Goal: Task Accomplishment & Management: Use online tool/utility

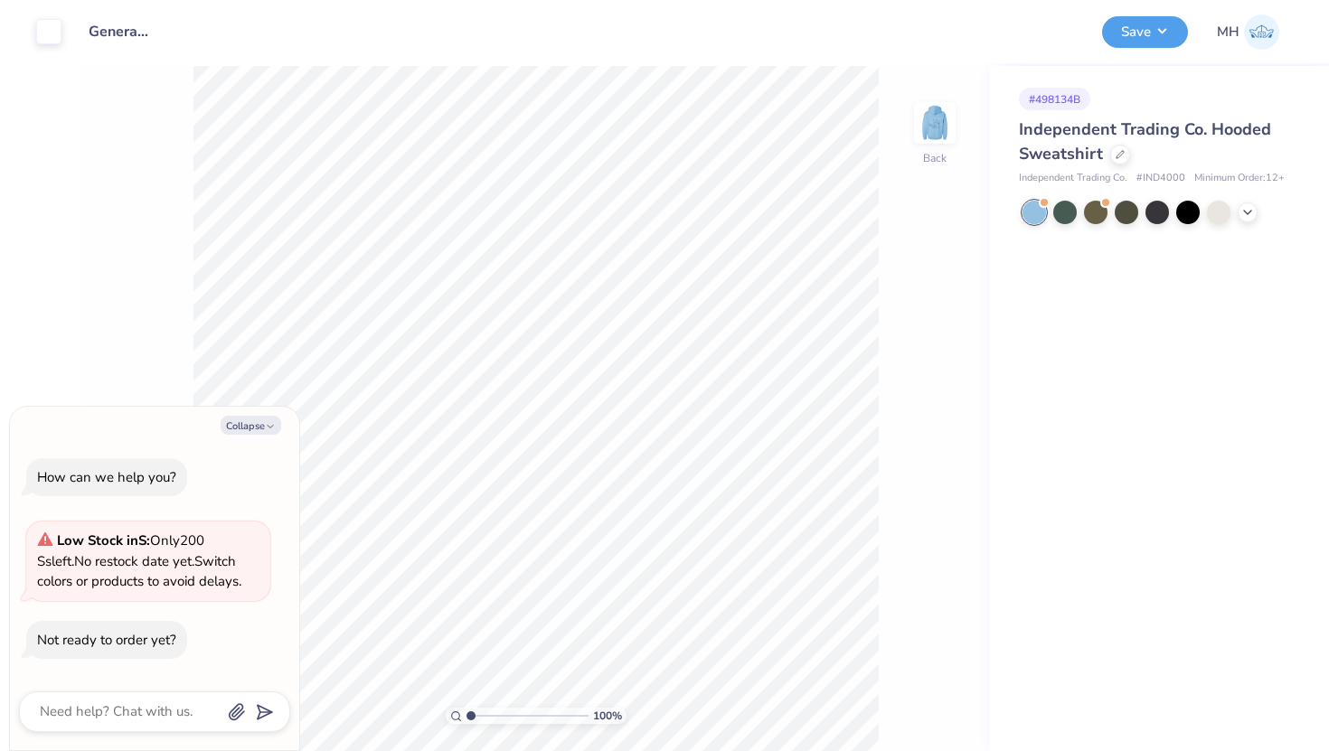
click at [1066, 96] on div "# 498134B" at bounding box center [1054, 99] width 71 height 23
click at [1116, 156] on icon at bounding box center [1120, 152] width 9 height 9
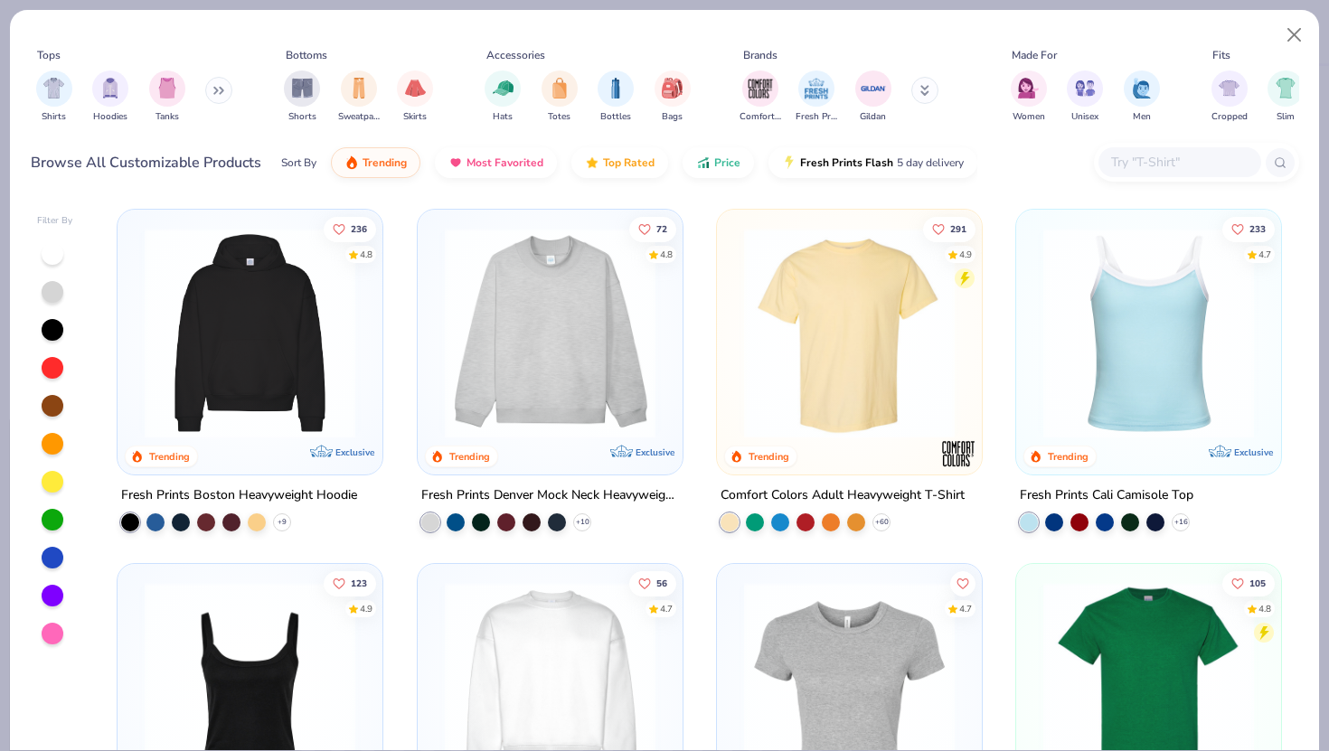
type textarea "x"
click at [1156, 169] on input "text" at bounding box center [1178, 162] width 139 height 21
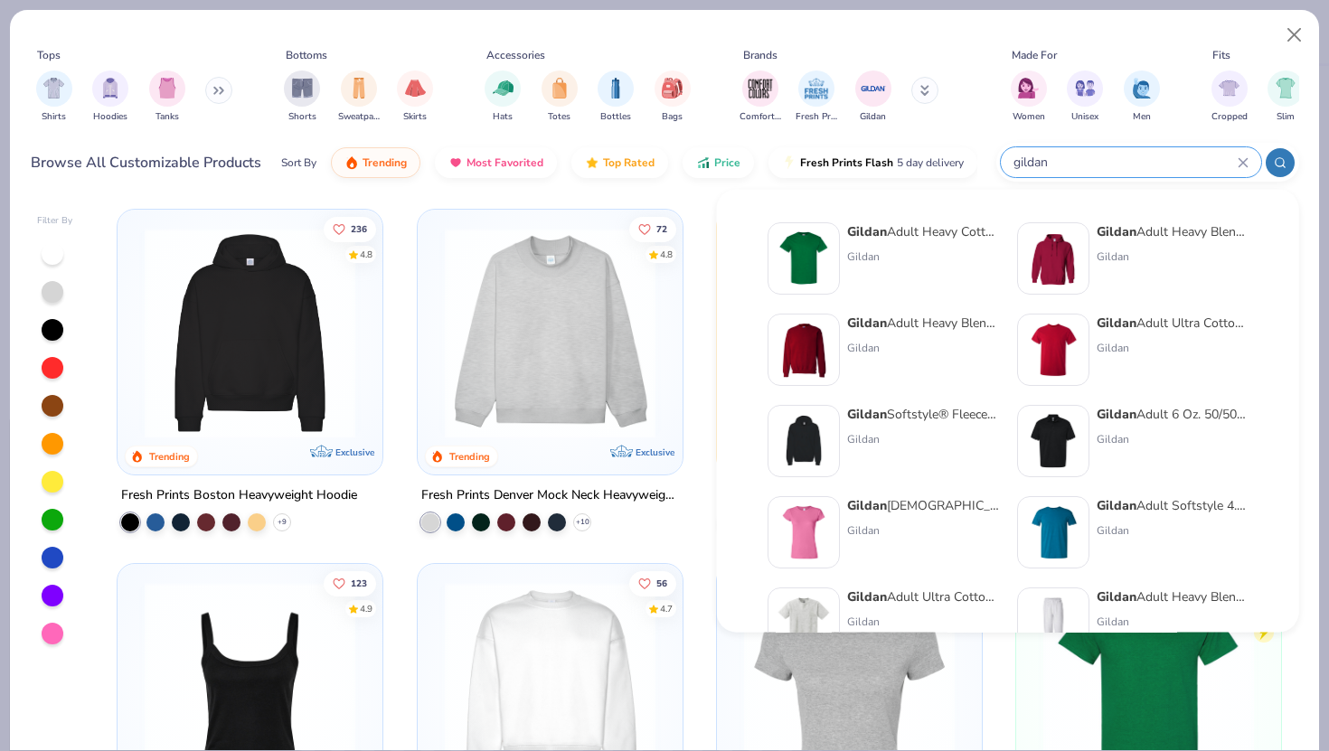
type input "gildan"
click at [1103, 250] on div "Gildan" at bounding box center [1173, 257] width 152 height 16
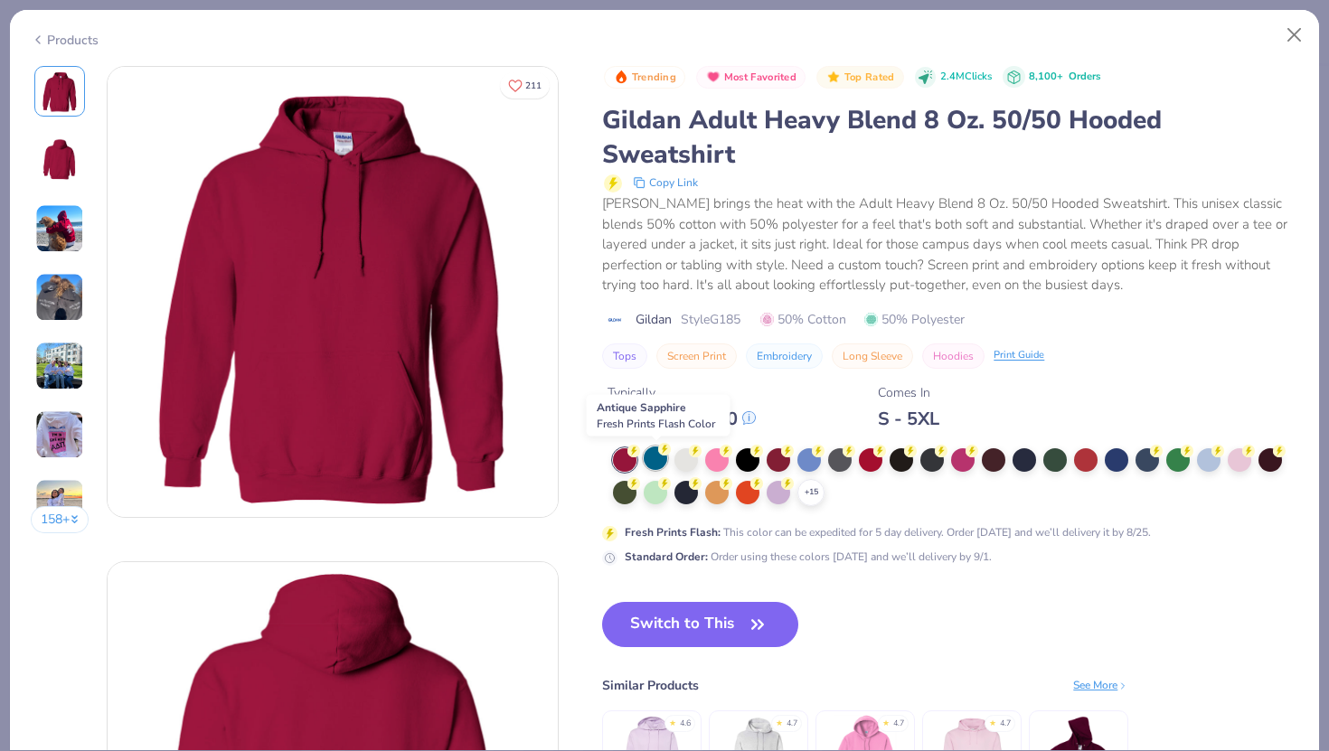
click at [653, 467] on div at bounding box center [656, 459] width 24 height 24
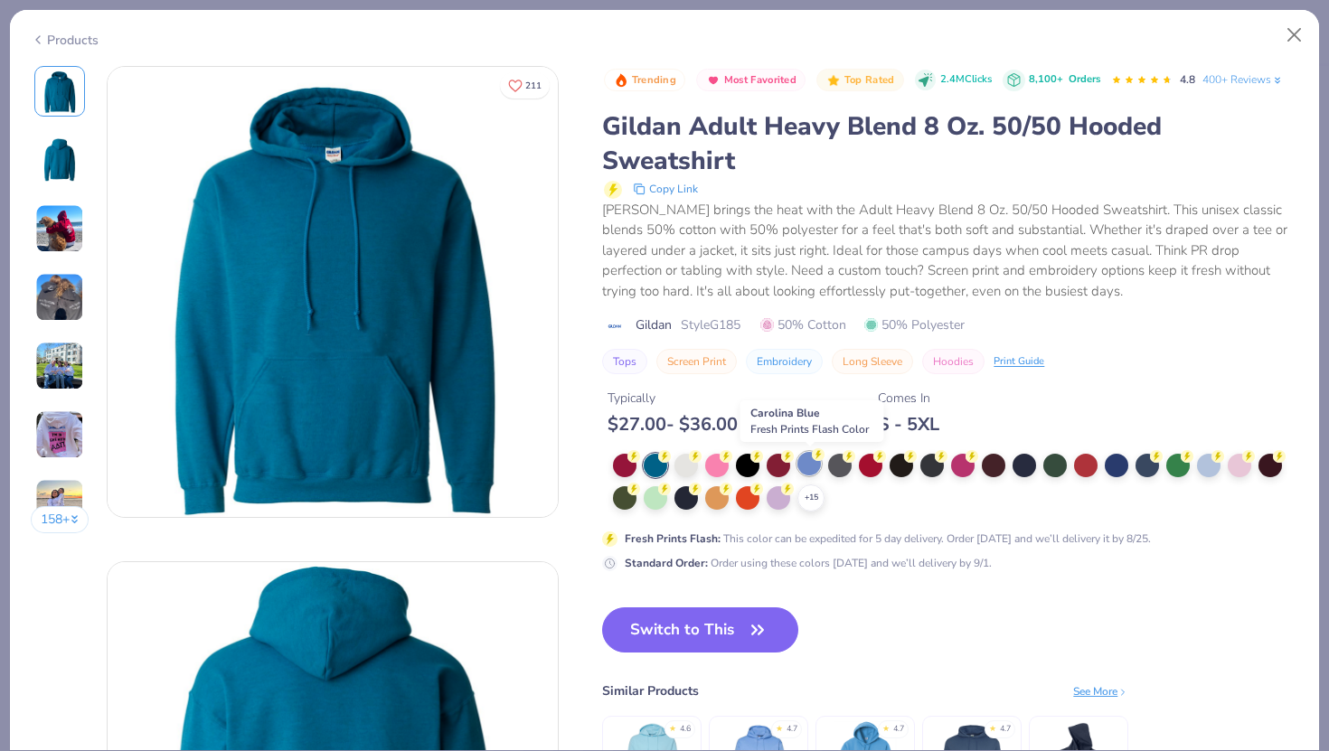
click at [803, 462] on div at bounding box center [809, 464] width 24 height 24
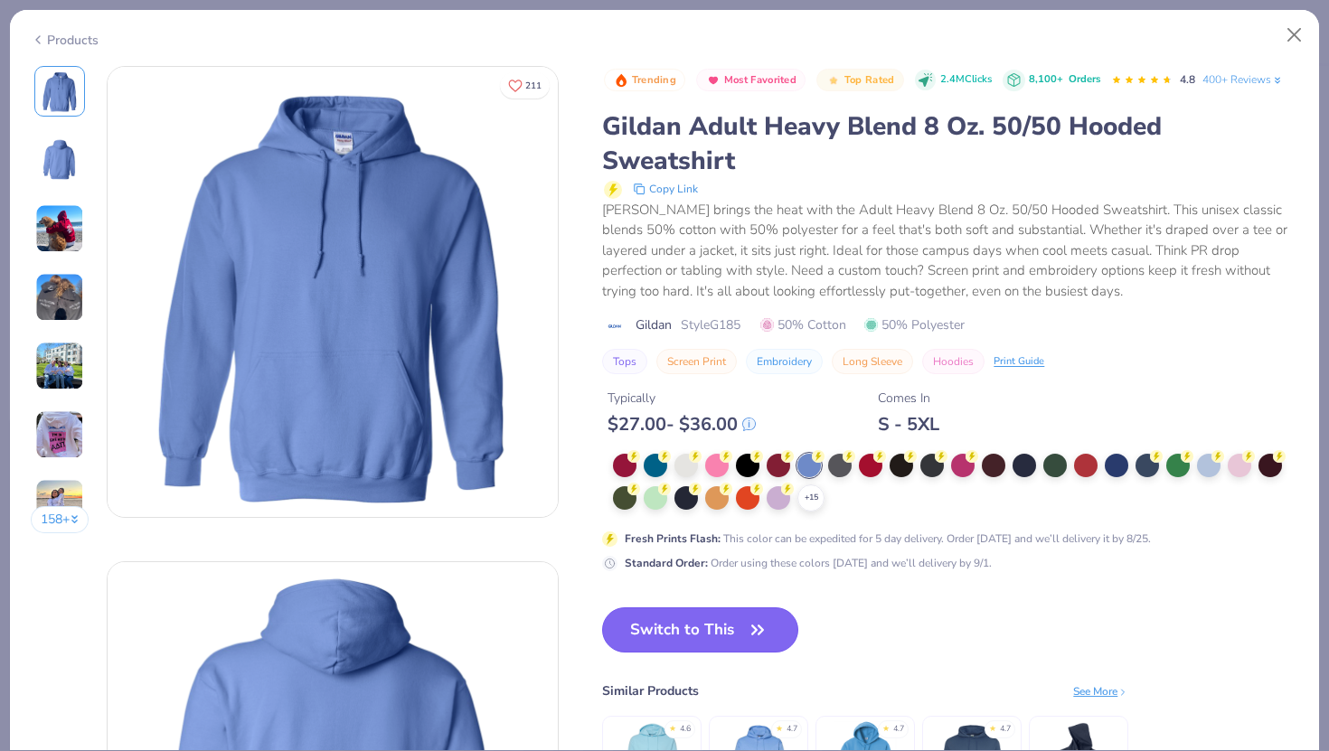
click at [721, 641] on button "Switch to This" at bounding box center [700, 630] width 196 height 45
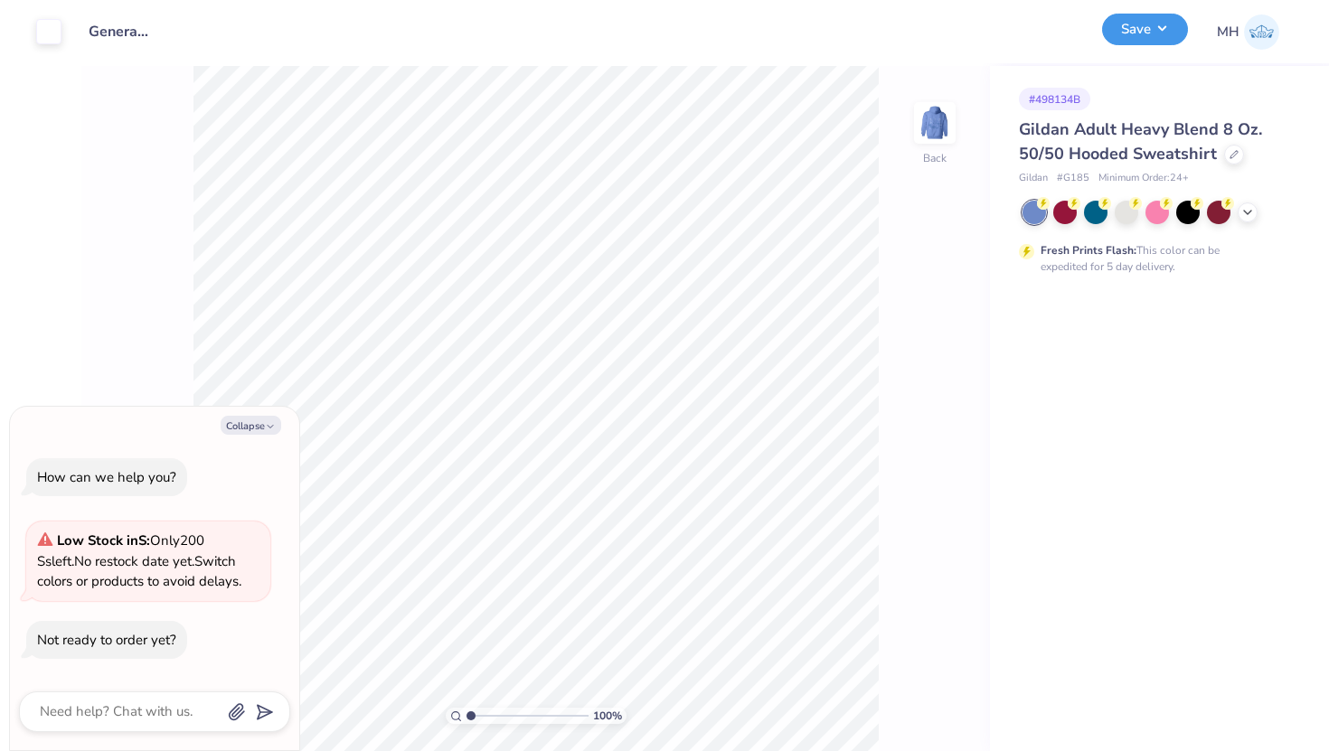
click at [1150, 38] on button "Save" at bounding box center [1145, 30] width 86 height 32
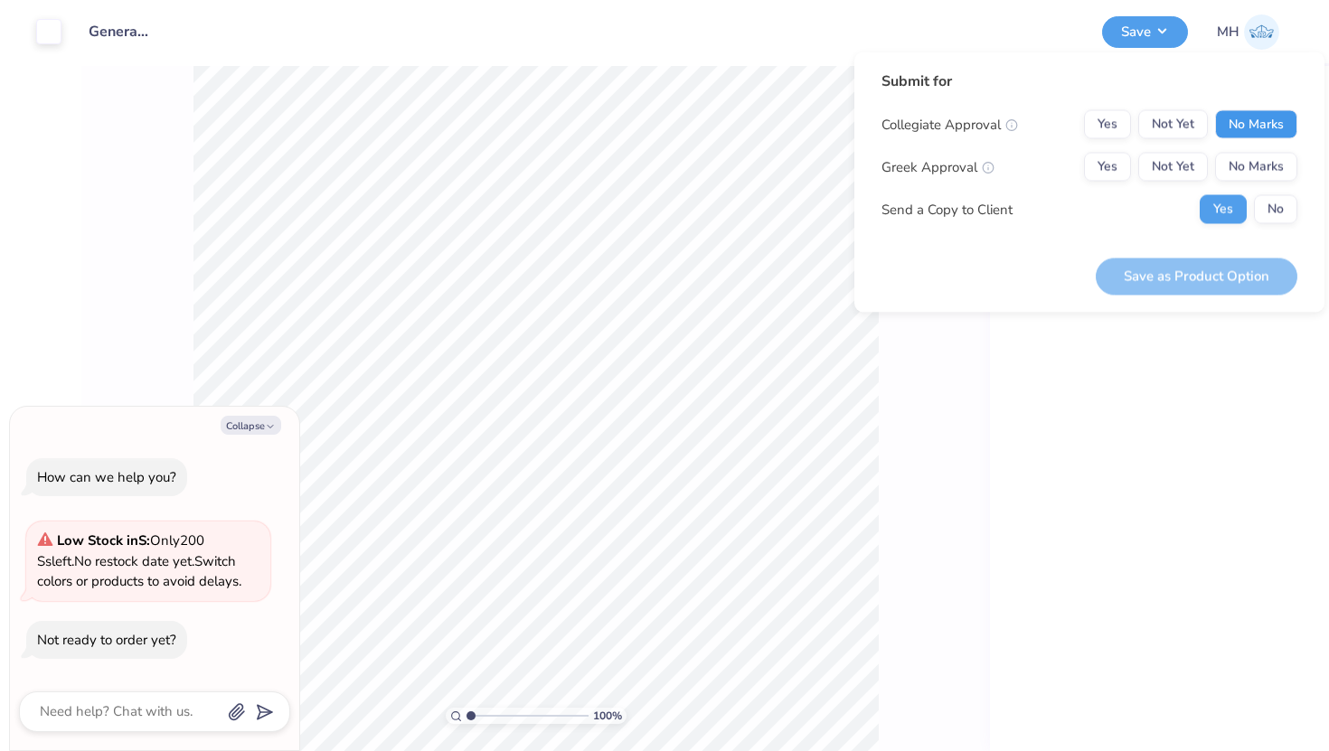
click at [1233, 123] on button "No Marks" at bounding box center [1256, 124] width 82 height 29
click at [1253, 169] on button "No Marks" at bounding box center [1256, 167] width 82 height 29
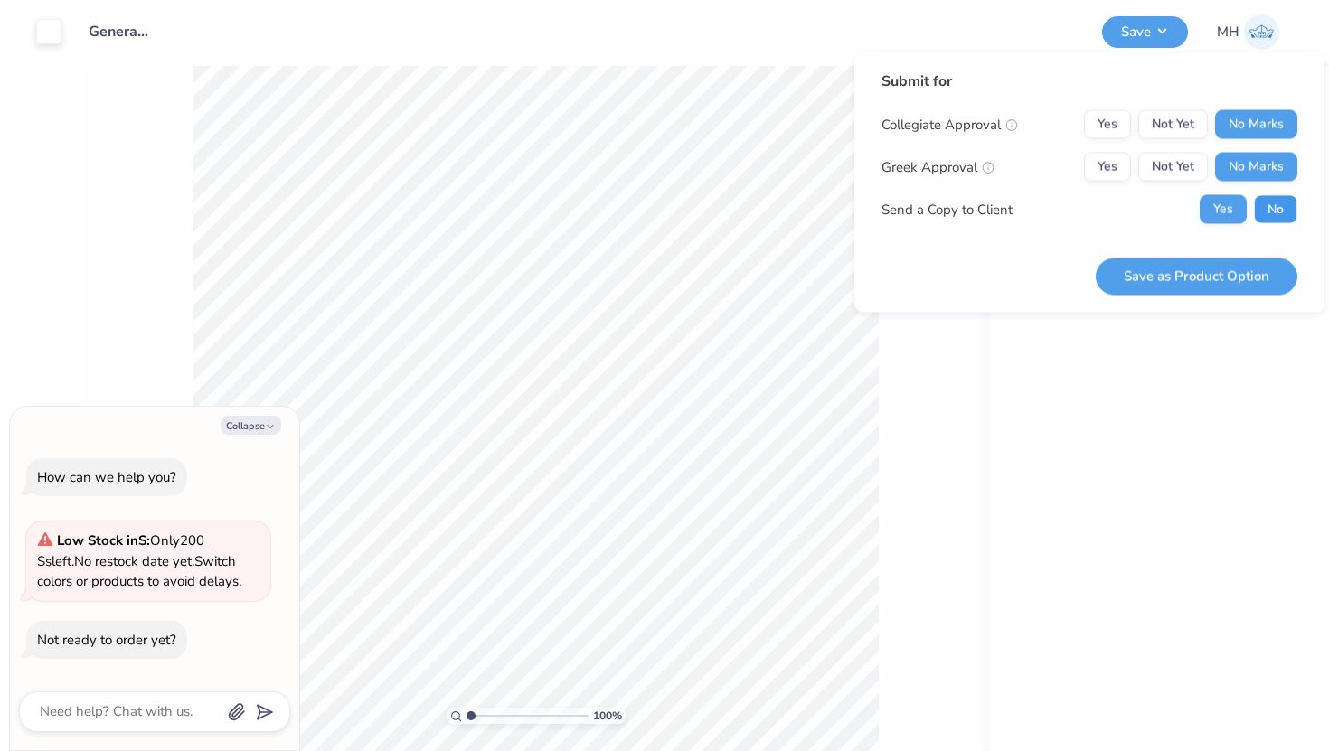
click at [1265, 204] on button "No" at bounding box center [1275, 209] width 43 height 29
click at [1196, 270] on button "Save as Product Option" at bounding box center [1197, 276] width 202 height 37
type textarea "x"
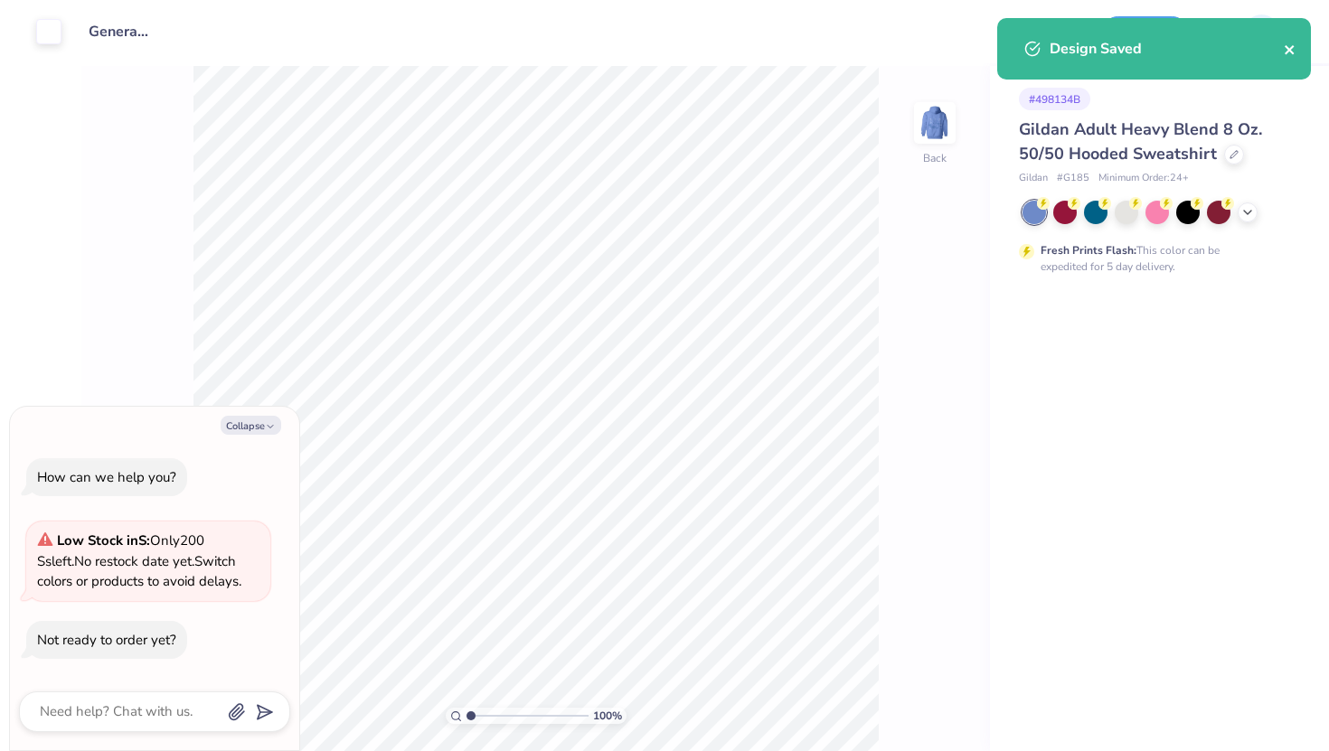
click at [1286, 53] on icon "close" at bounding box center [1289, 49] width 9 height 9
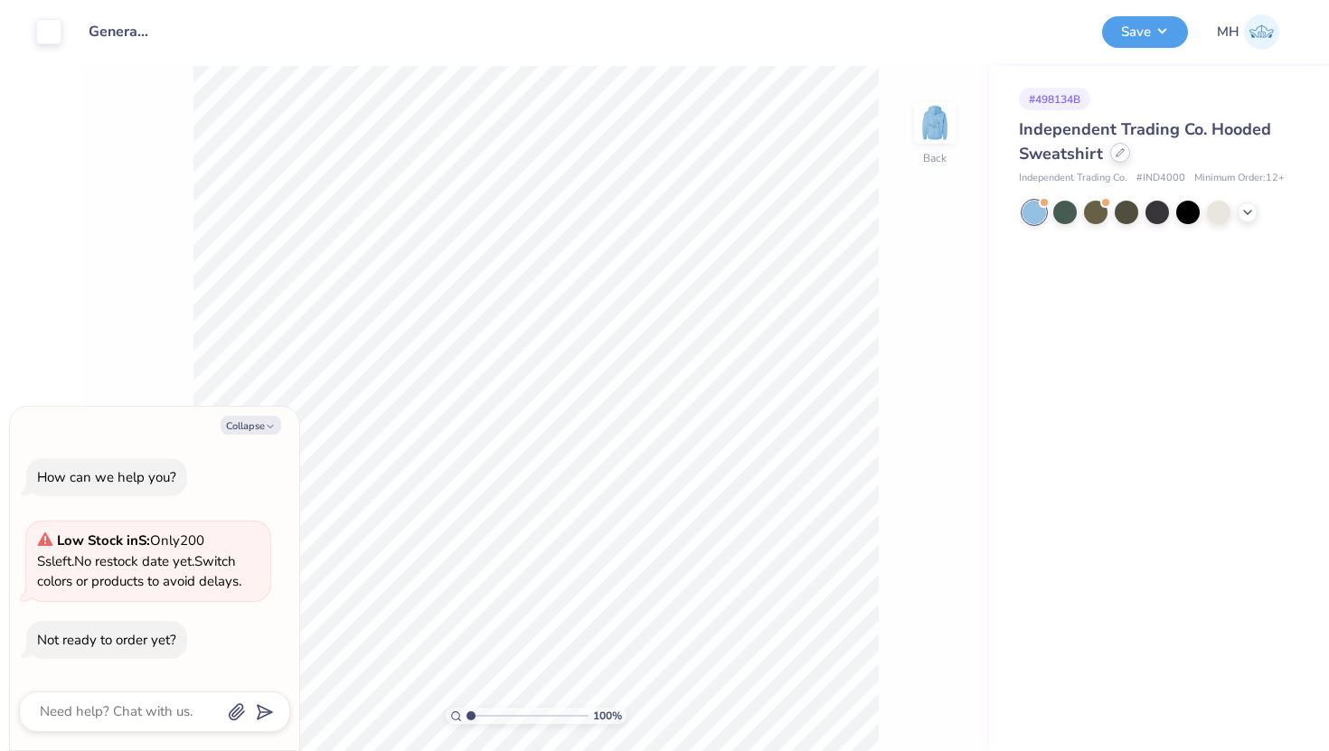
click at [1116, 152] on icon at bounding box center [1120, 152] width 9 height 9
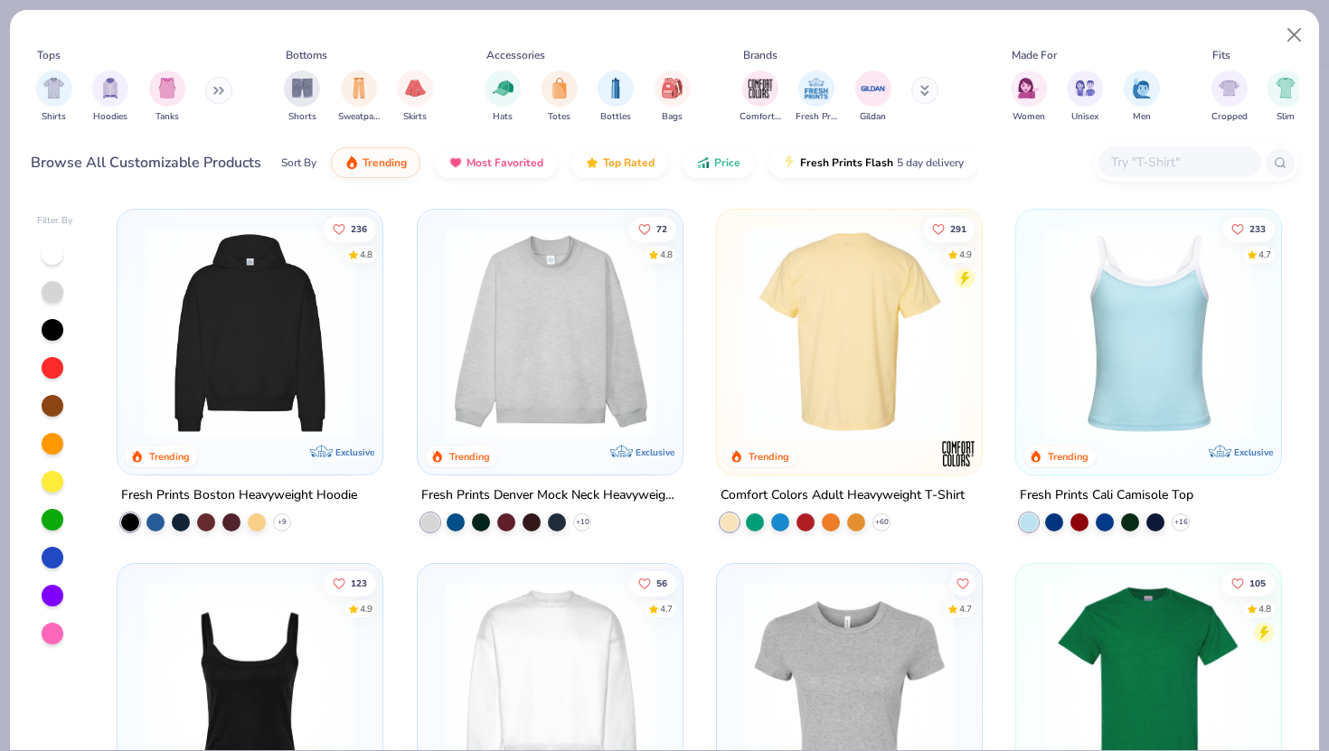
click at [902, 374] on img at bounding box center [849, 333] width 229 height 211
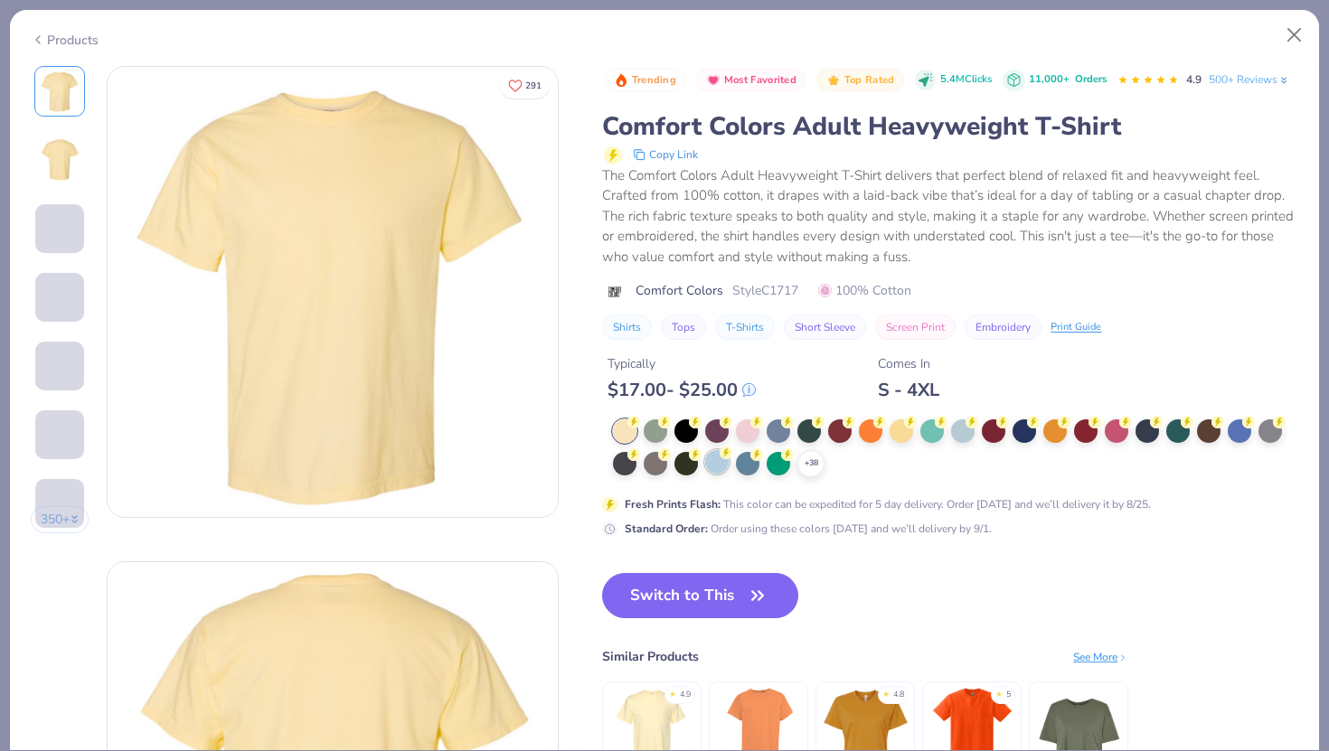
click at [716, 460] on div at bounding box center [717, 462] width 24 height 24
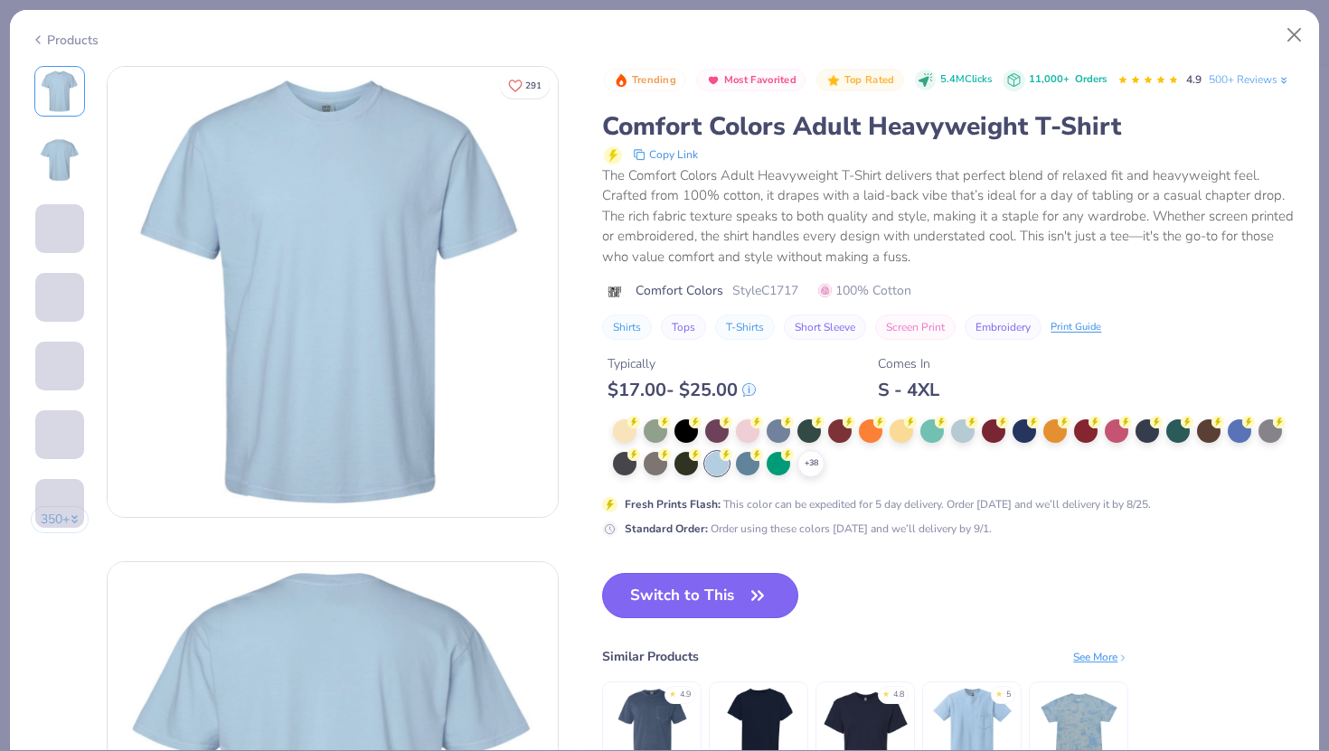
click at [712, 595] on button "Switch to This" at bounding box center [700, 595] width 196 height 45
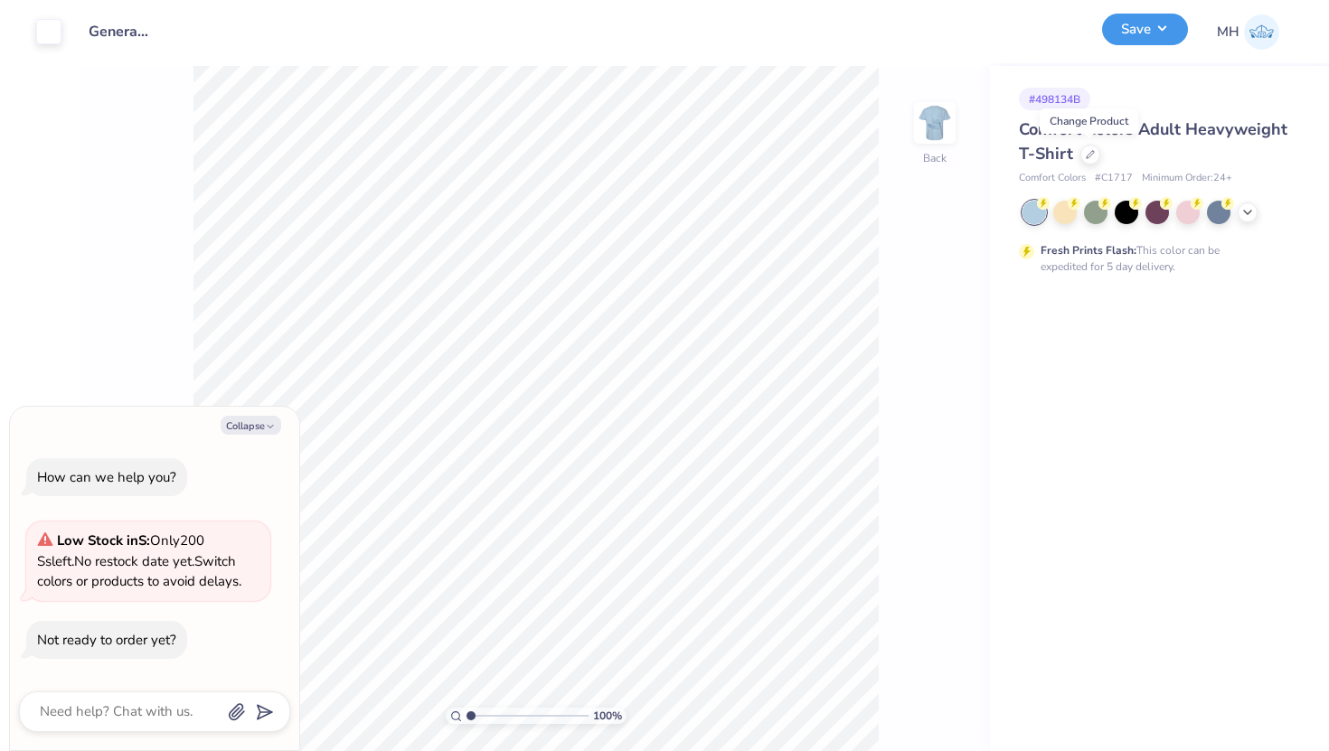
click at [1175, 25] on button "Save" at bounding box center [1145, 30] width 86 height 32
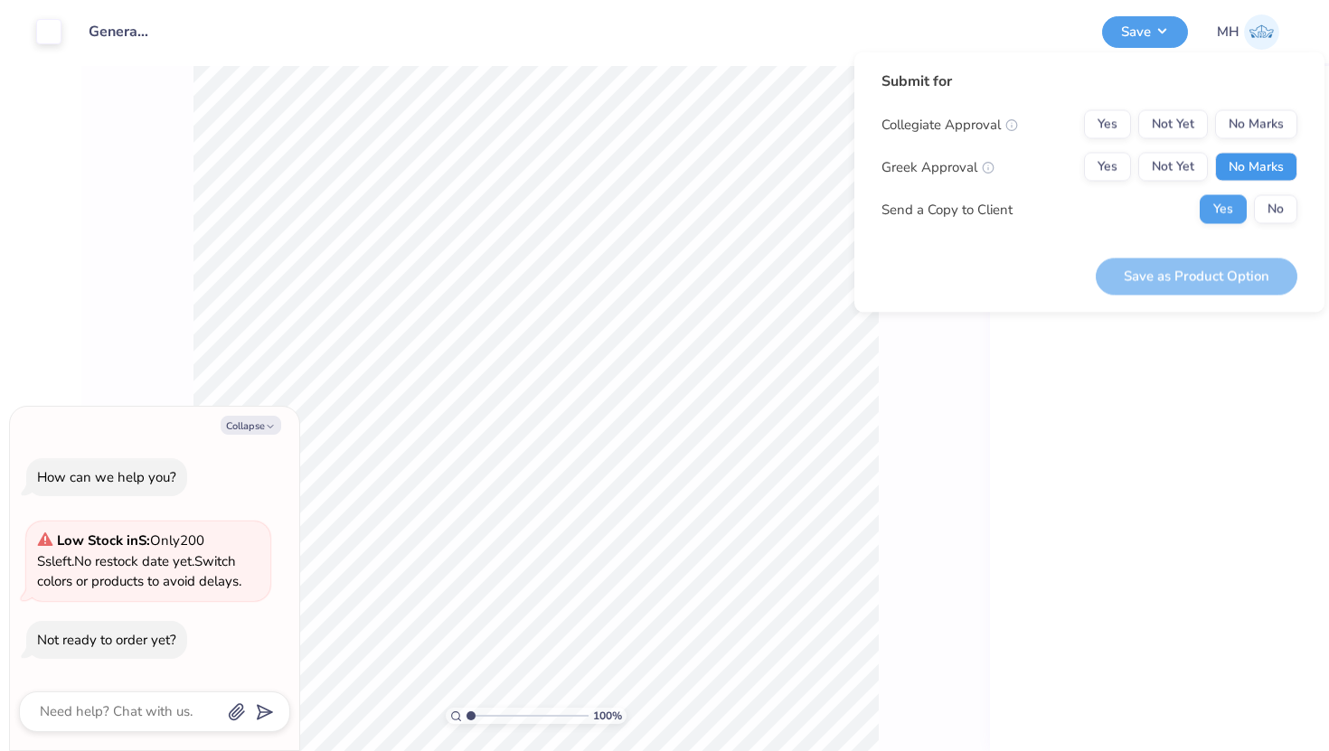
click at [1279, 156] on button "No Marks" at bounding box center [1256, 167] width 82 height 29
click at [1276, 120] on button "No Marks" at bounding box center [1256, 124] width 82 height 29
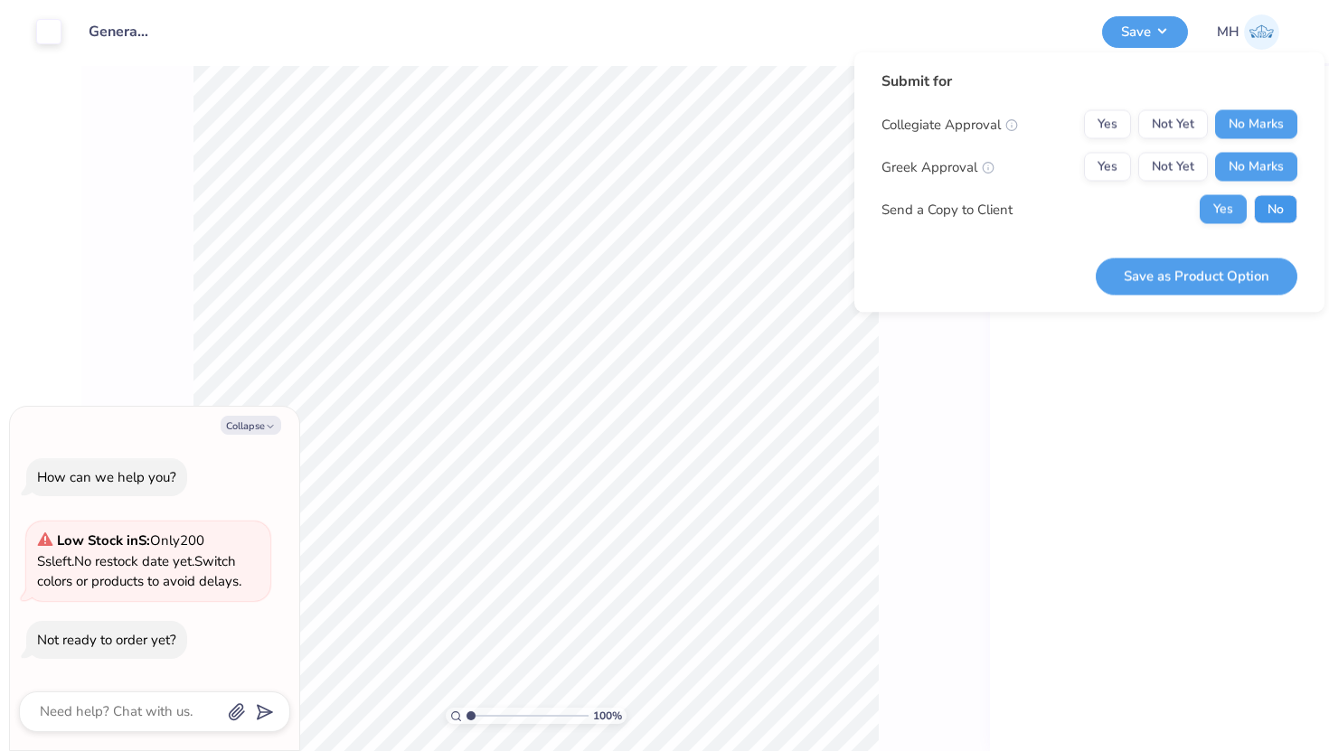
click at [1275, 210] on button "No" at bounding box center [1275, 209] width 43 height 29
click at [1239, 261] on button "Save as Product Option" at bounding box center [1197, 276] width 202 height 37
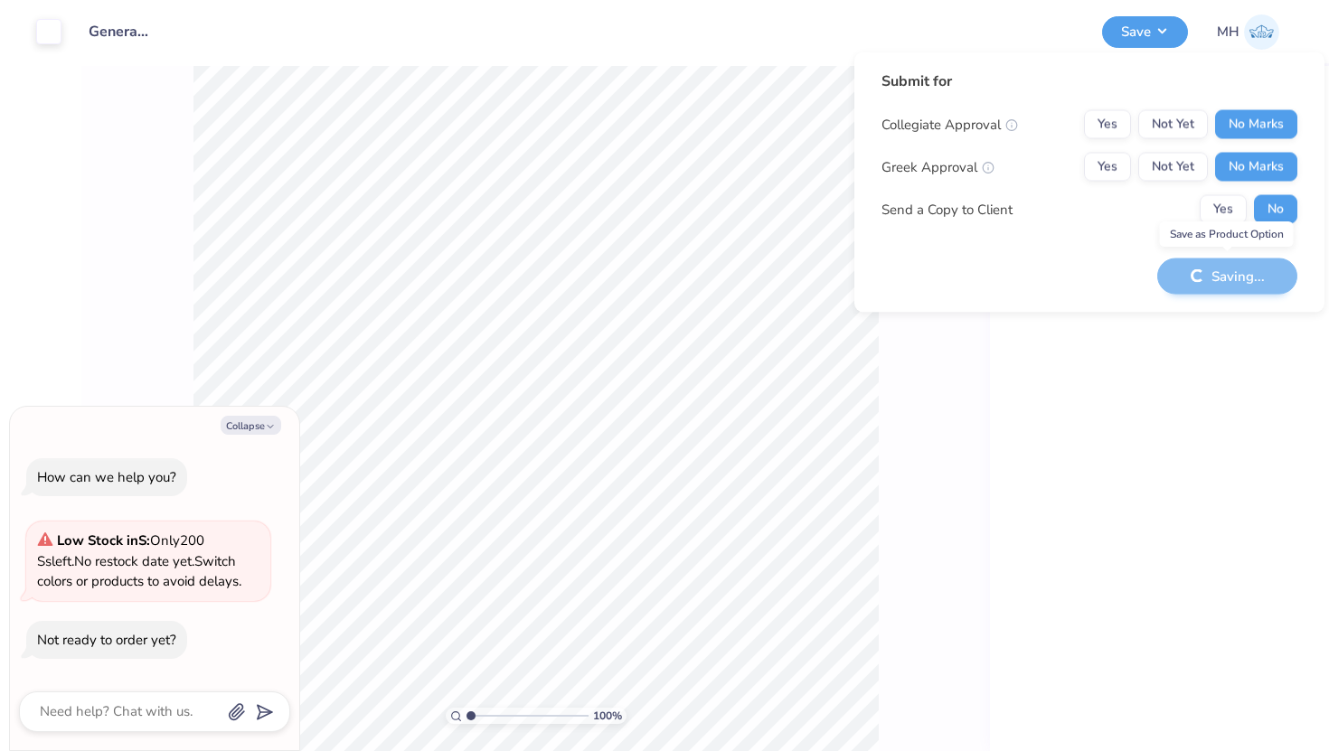
type textarea "x"
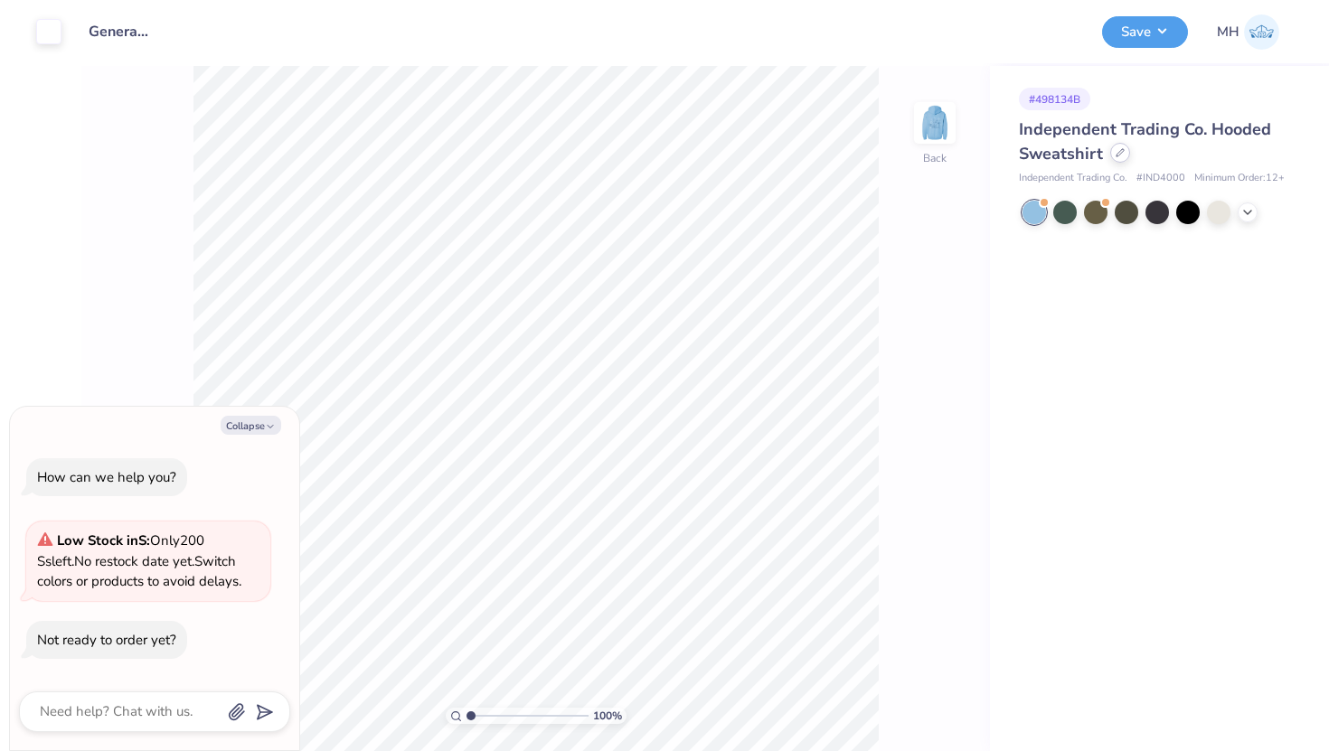
click at [1118, 153] on icon at bounding box center [1120, 152] width 9 height 9
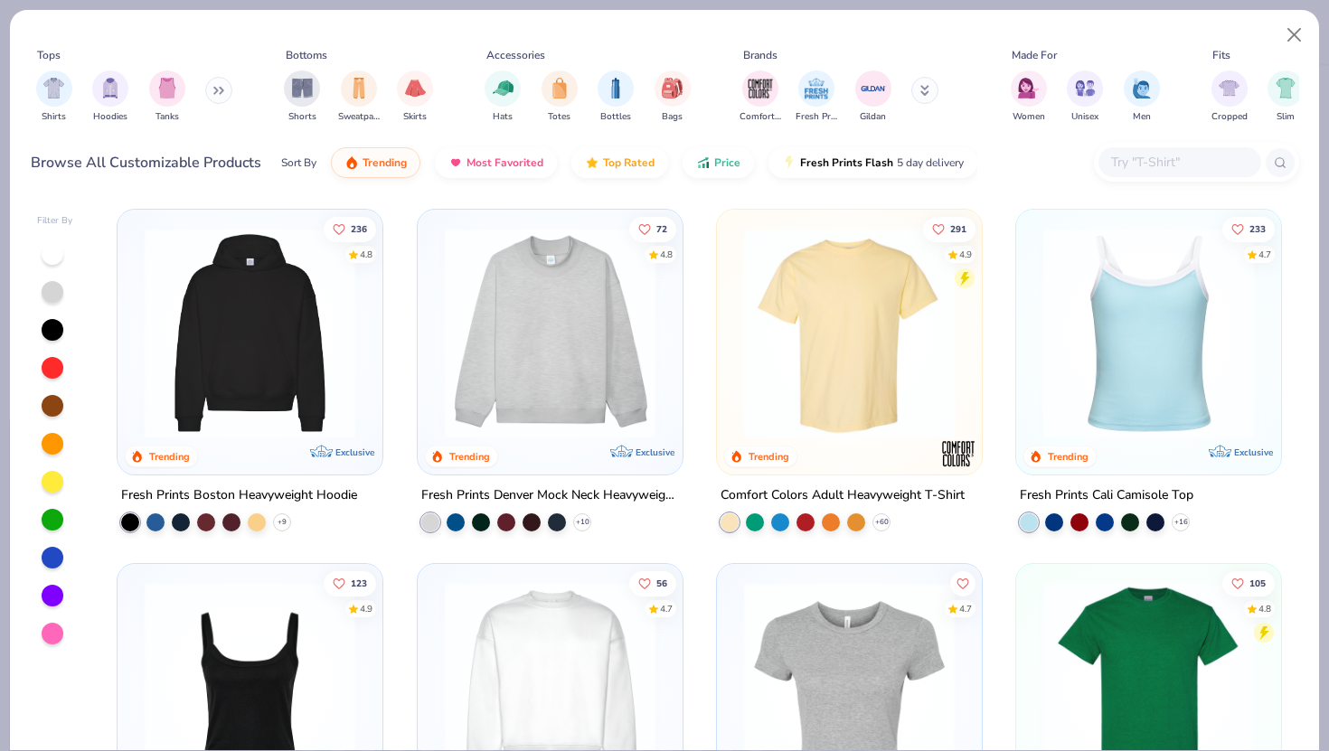
click at [1155, 165] on input "text" at bounding box center [1178, 162] width 139 height 21
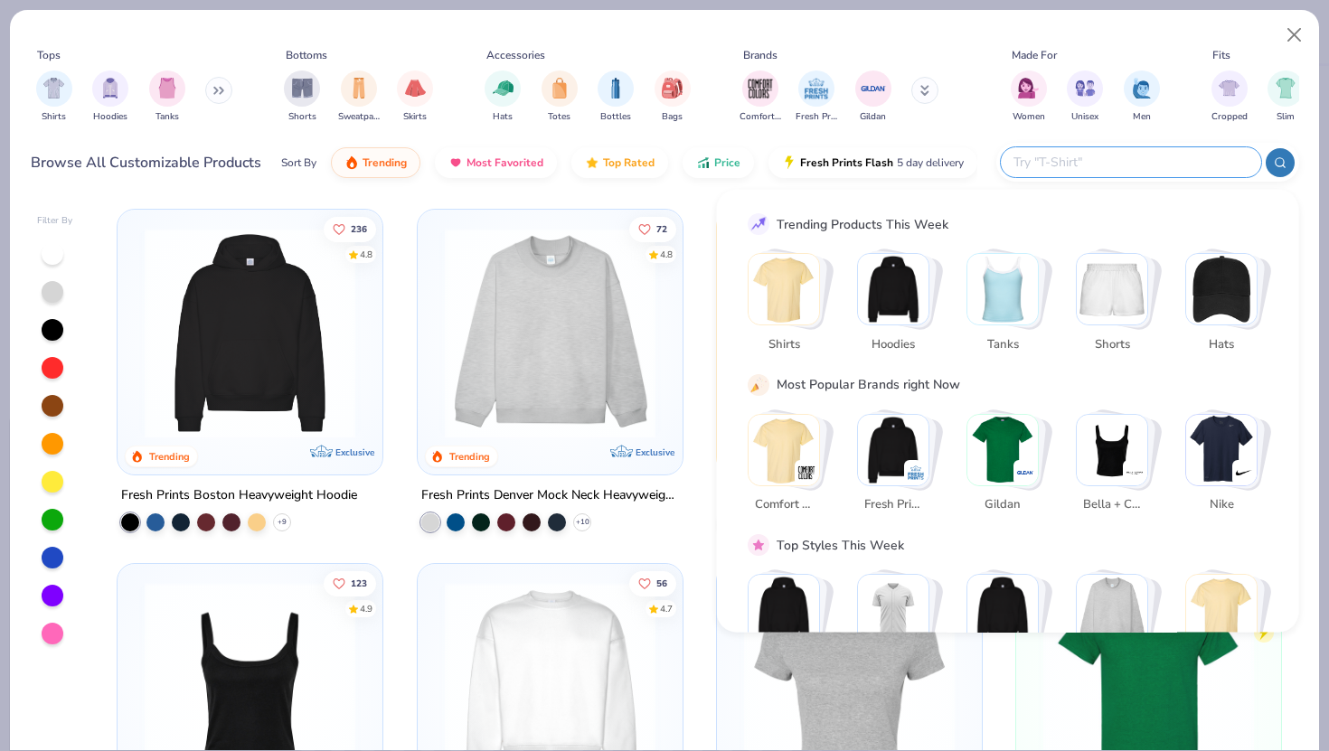
click at [1004, 441] on img "Stack Card Button Gildan" at bounding box center [1002, 449] width 71 height 71
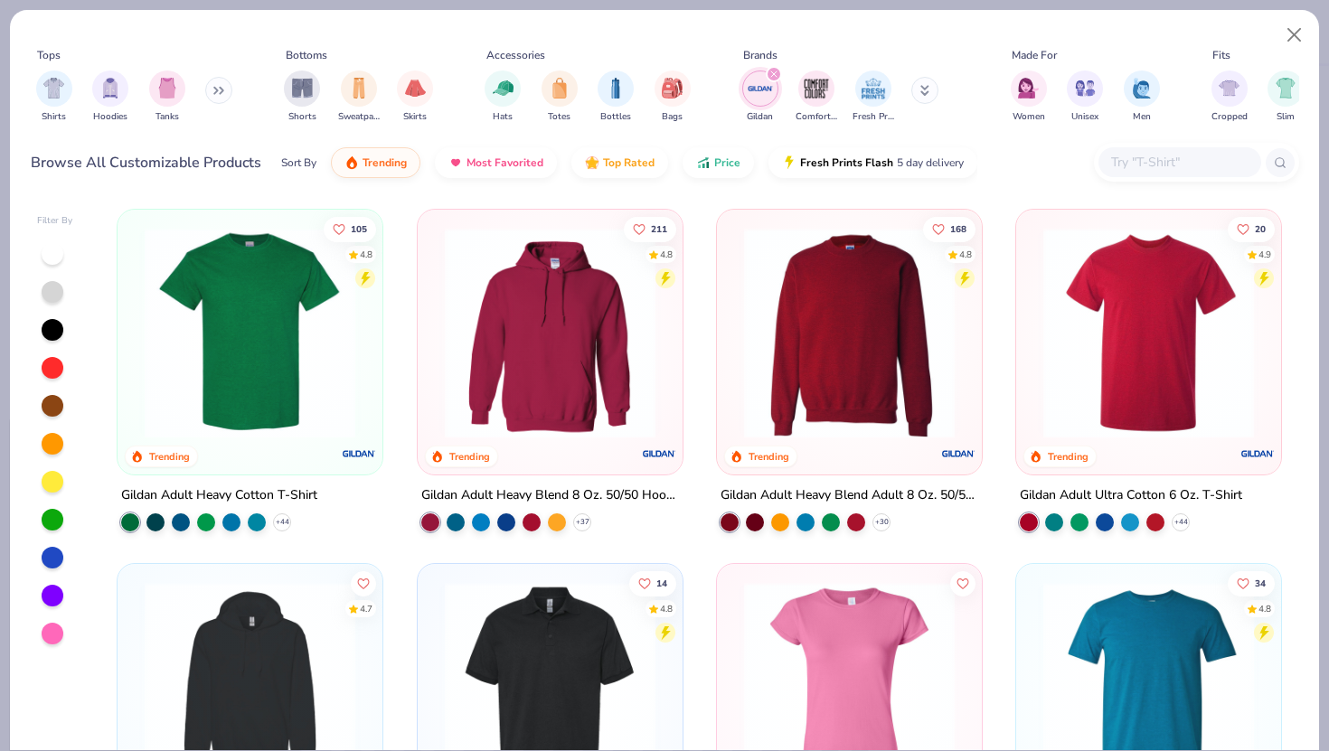
click at [894, 305] on img at bounding box center [849, 333] width 229 height 211
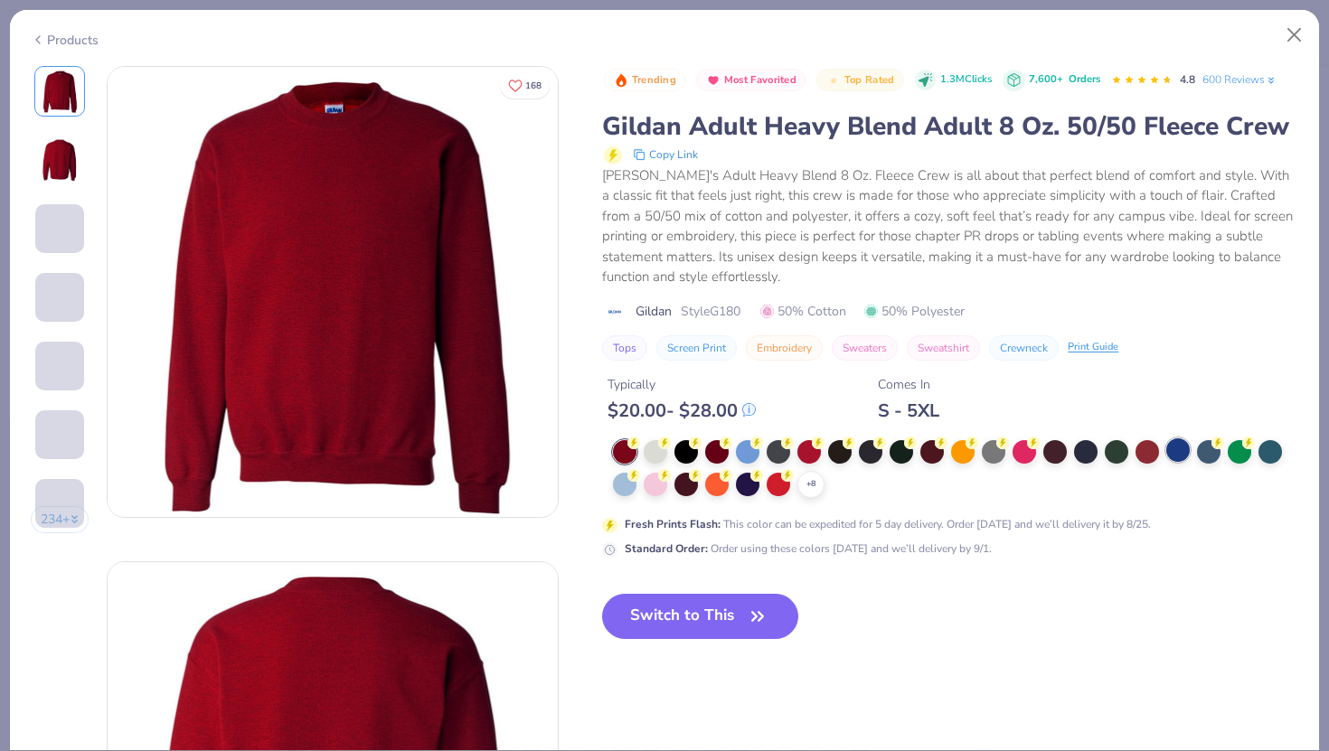
click at [1176, 445] on div at bounding box center [1178, 451] width 24 height 24
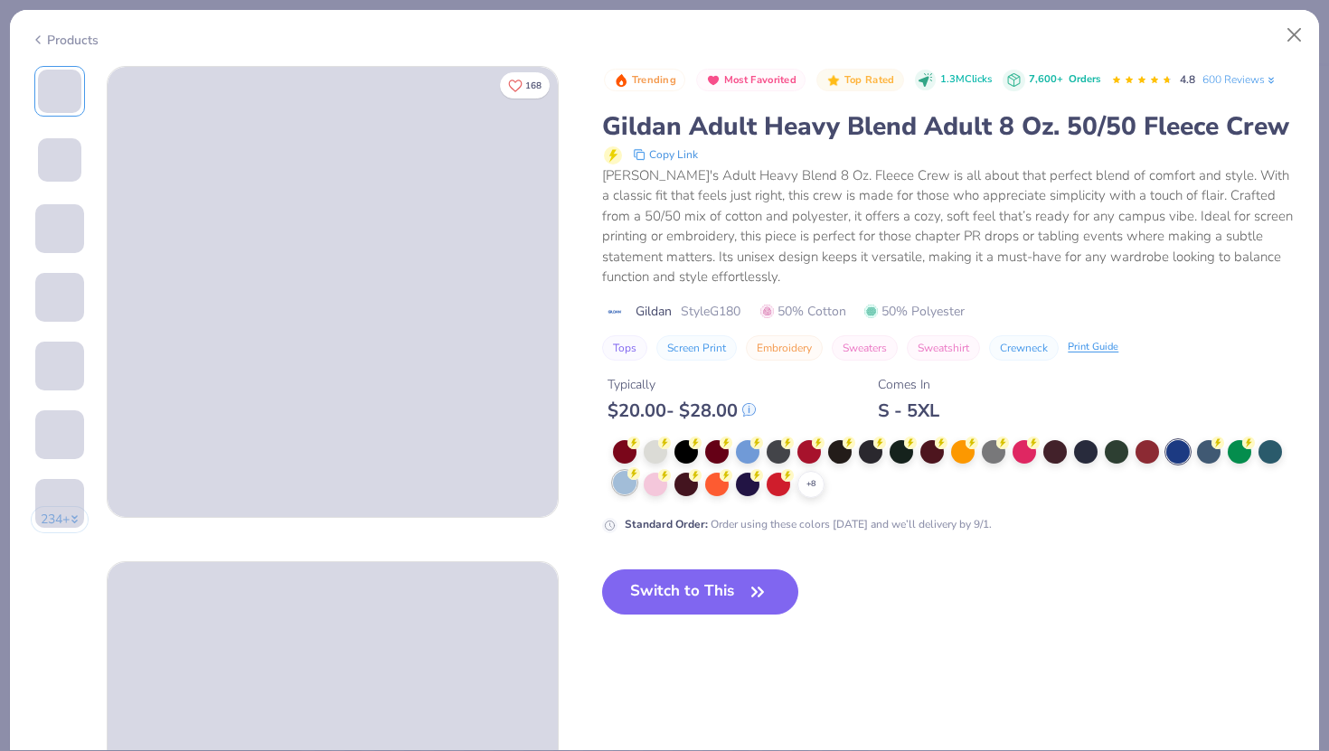
click at [637, 486] on div at bounding box center [625, 483] width 24 height 24
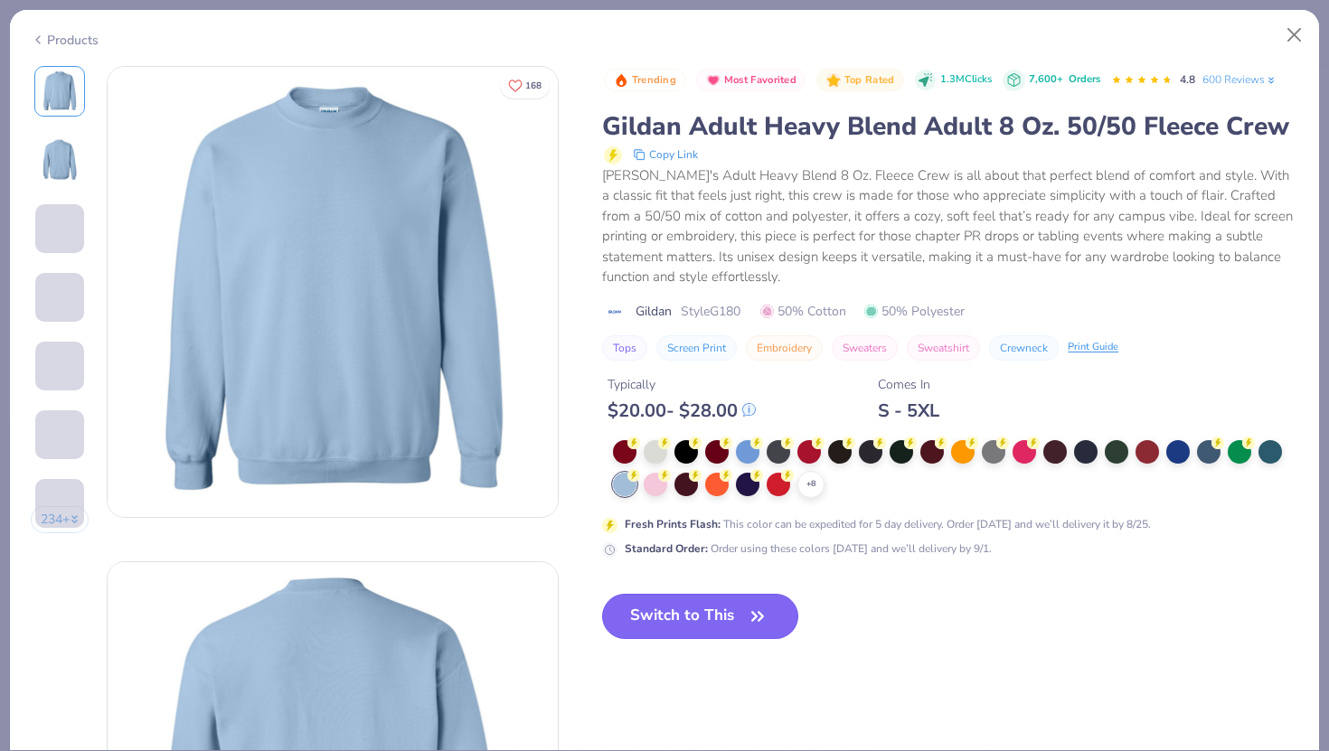
click at [755, 606] on icon "button" at bounding box center [757, 616] width 25 height 25
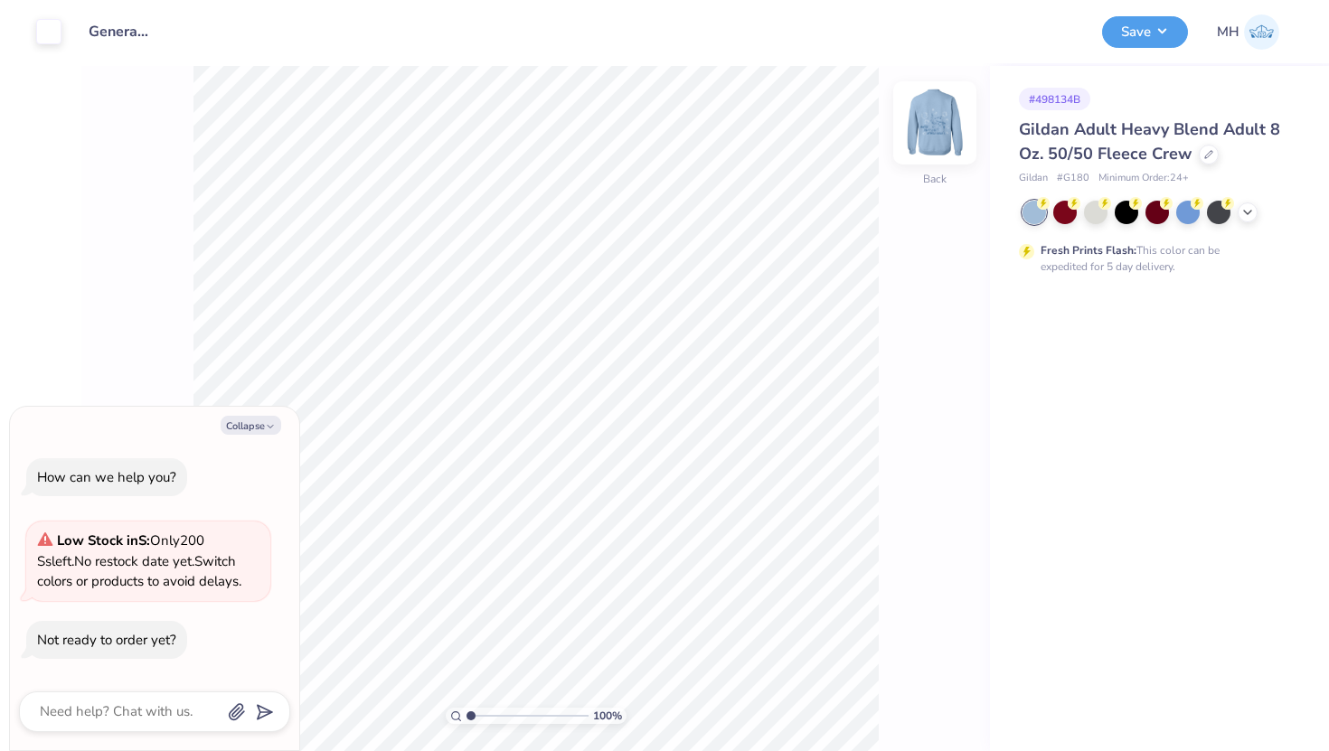
click at [941, 113] on img at bounding box center [935, 123] width 72 height 72
click at [941, 113] on img at bounding box center [935, 123] width 36 height 36
click at [961, 104] on img at bounding box center [935, 123] width 72 height 72
click at [948, 117] on img at bounding box center [935, 123] width 72 height 72
click at [948, 116] on img at bounding box center [935, 123] width 72 height 72
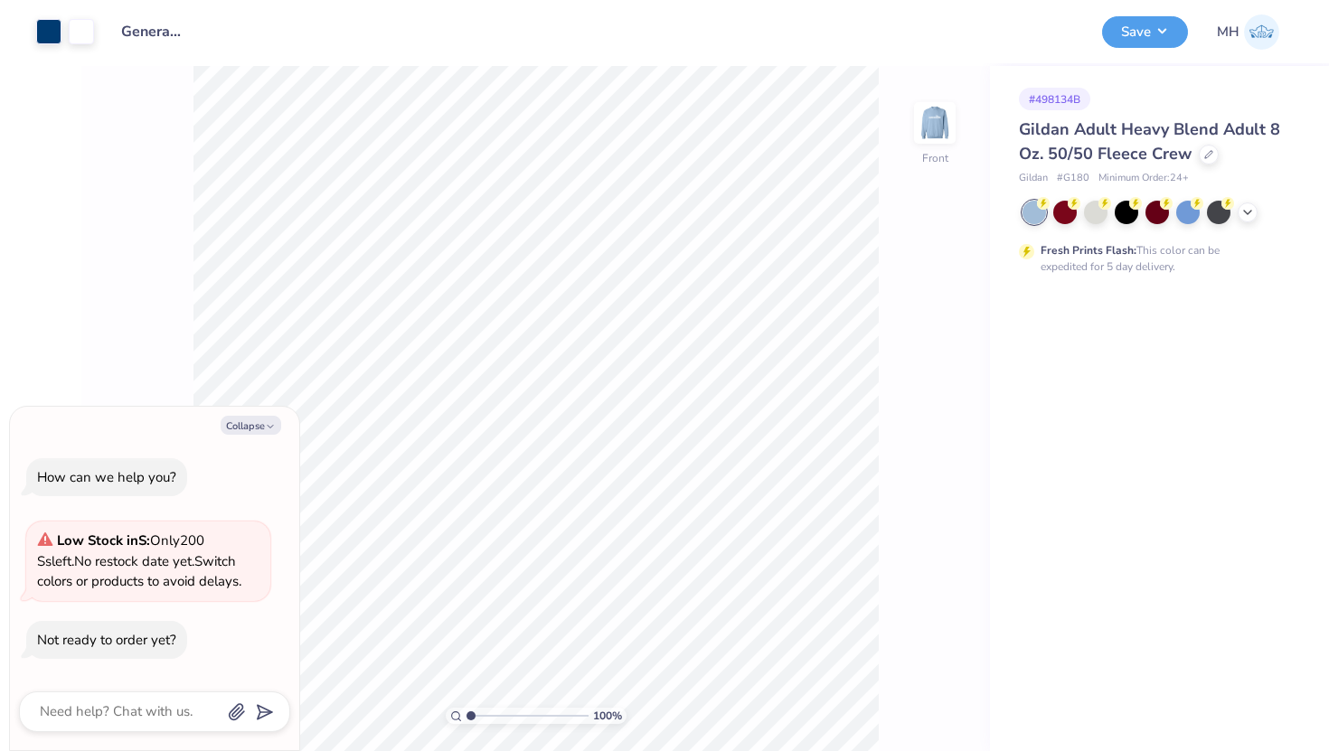
click at [948, 116] on img at bounding box center [935, 123] width 36 height 36
click at [1156, 17] on button "Save" at bounding box center [1145, 30] width 86 height 32
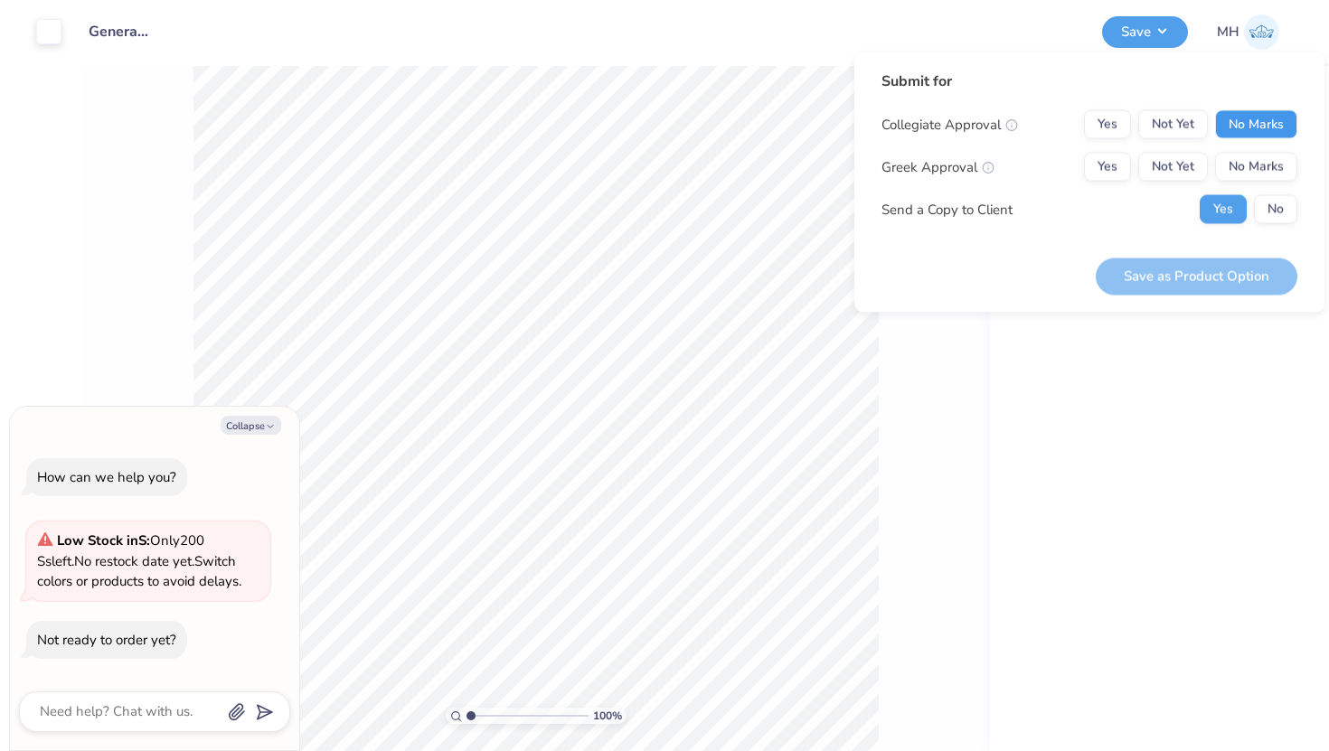
click at [1275, 114] on button "No Marks" at bounding box center [1256, 124] width 82 height 29
click at [1271, 154] on button "No Marks" at bounding box center [1256, 167] width 82 height 29
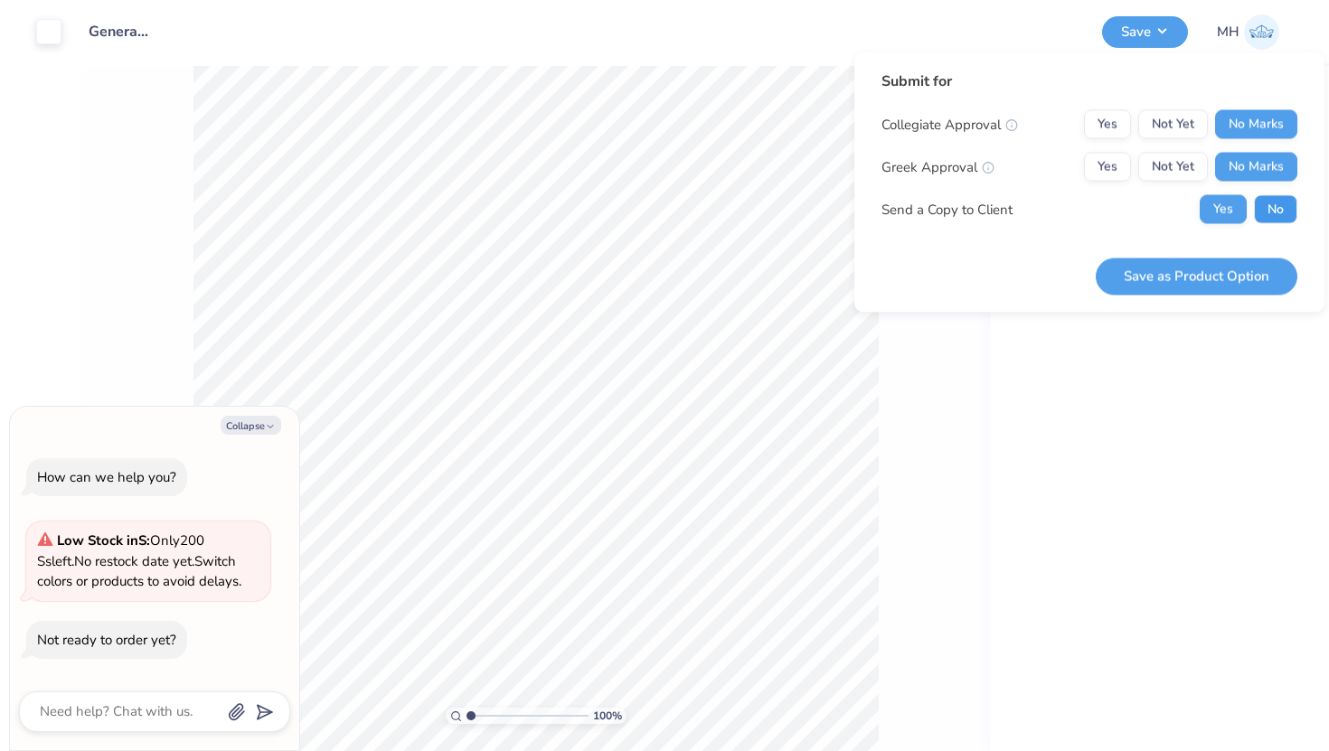
click at [1268, 211] on button "No" at bounding box center [1275, 209] width 43 height 29
click at [1196, 266] on button "Save as Product Option" at bounding box center [1197, 276] width 202 height 37
type textarea "x"
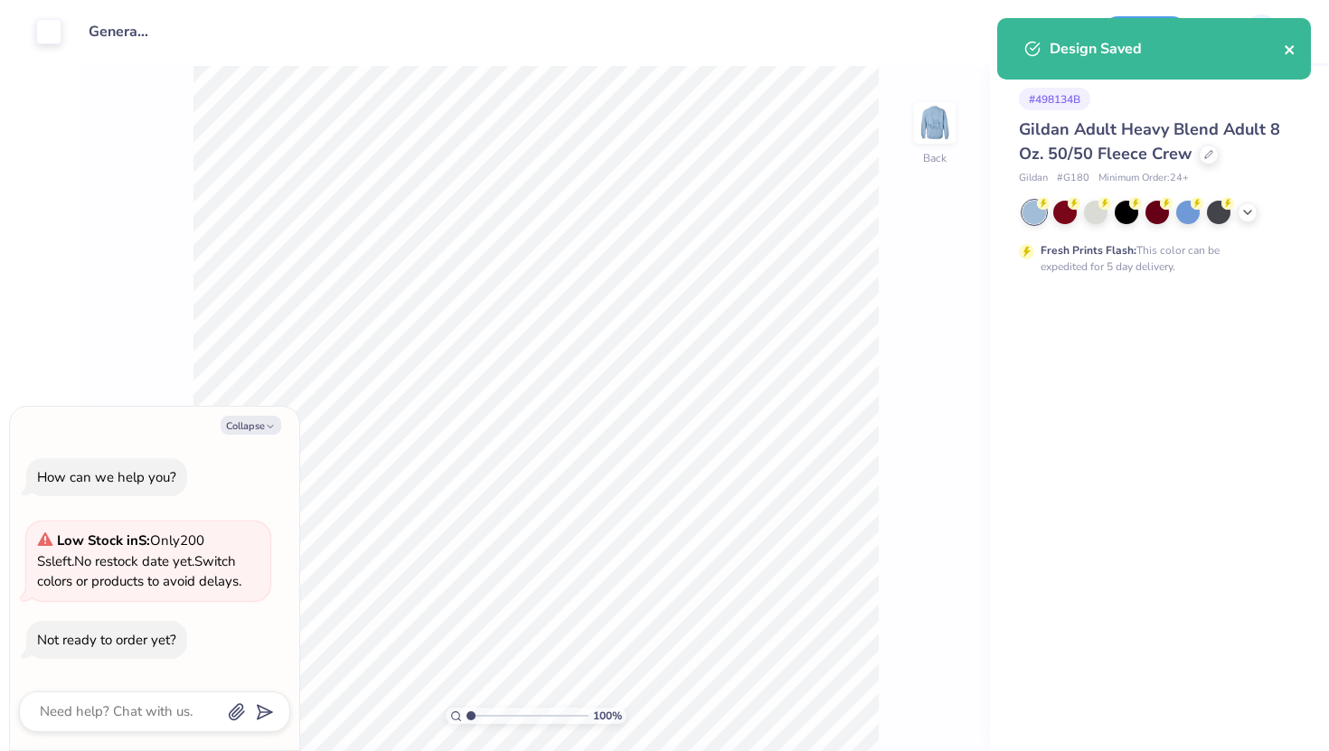
click at [1289, 56] on icon "close" at bounding box center [1290, 49] width 13 height 14
